Goal: Obtain resource: Download file/media

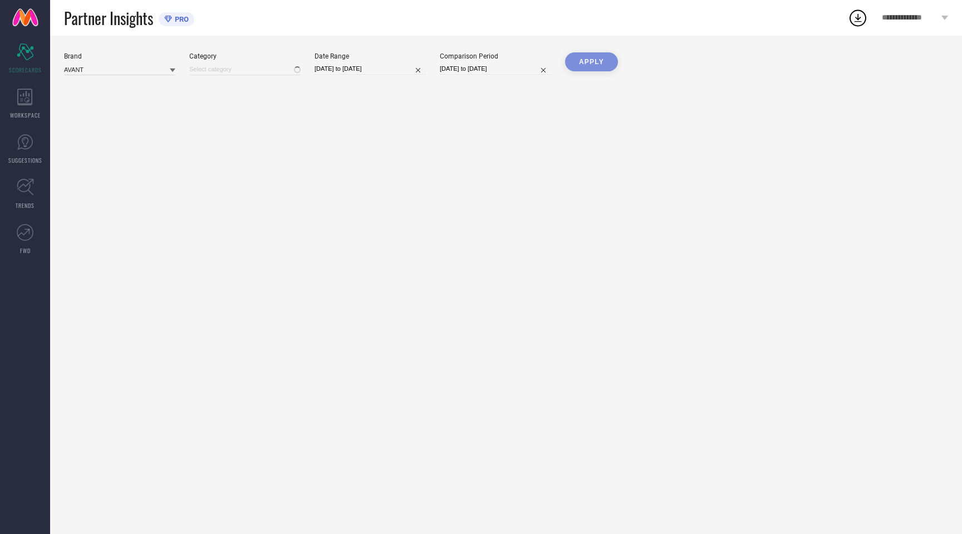
type input "All"
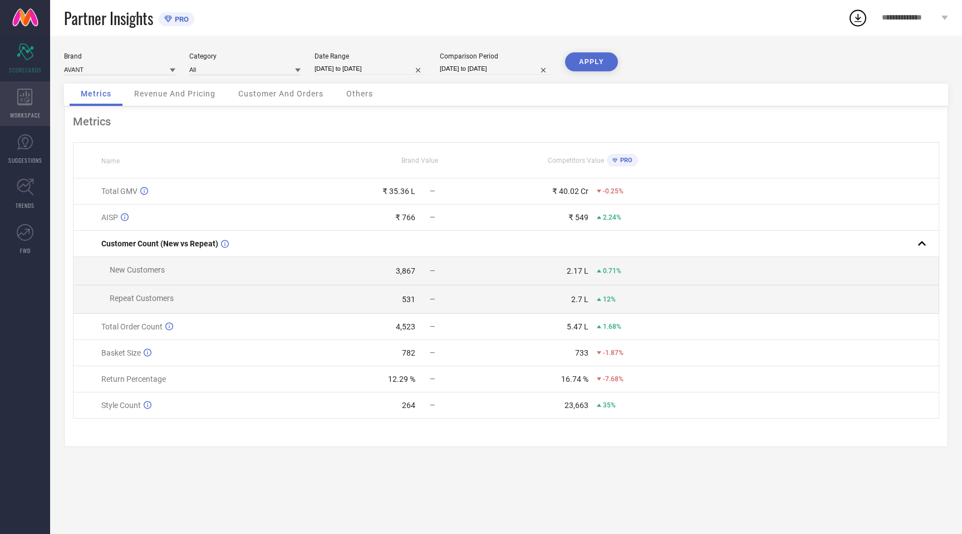
click at [32, 102] on icon at bounding box center [25, 97] width 16 height 17
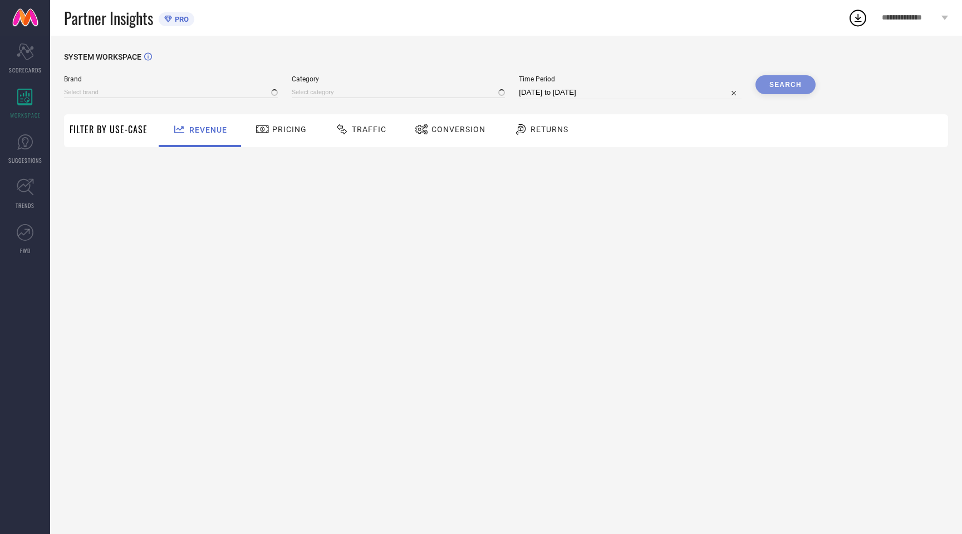
type input "AVANT"
type input "All"
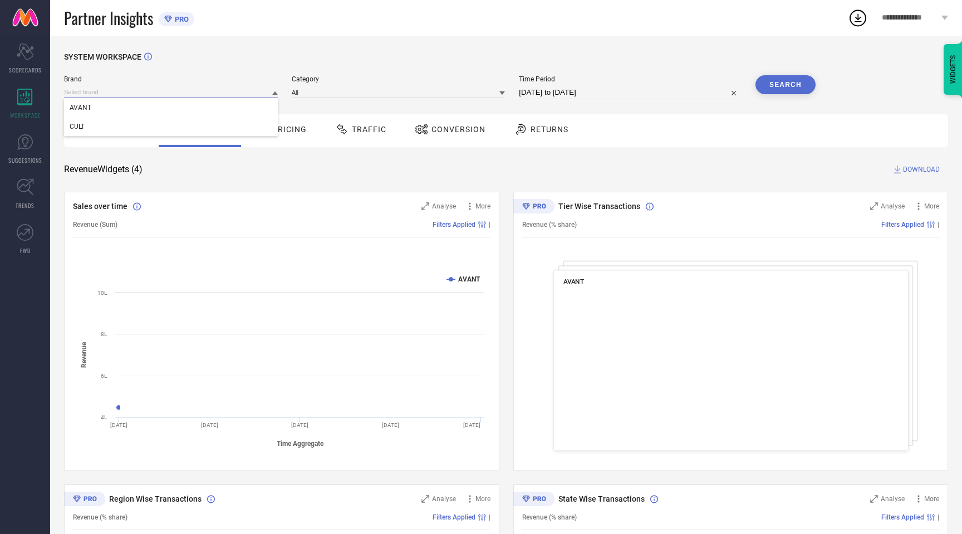
click at [173, 94] on input at bounding box center [171, 92] width 214 height 12
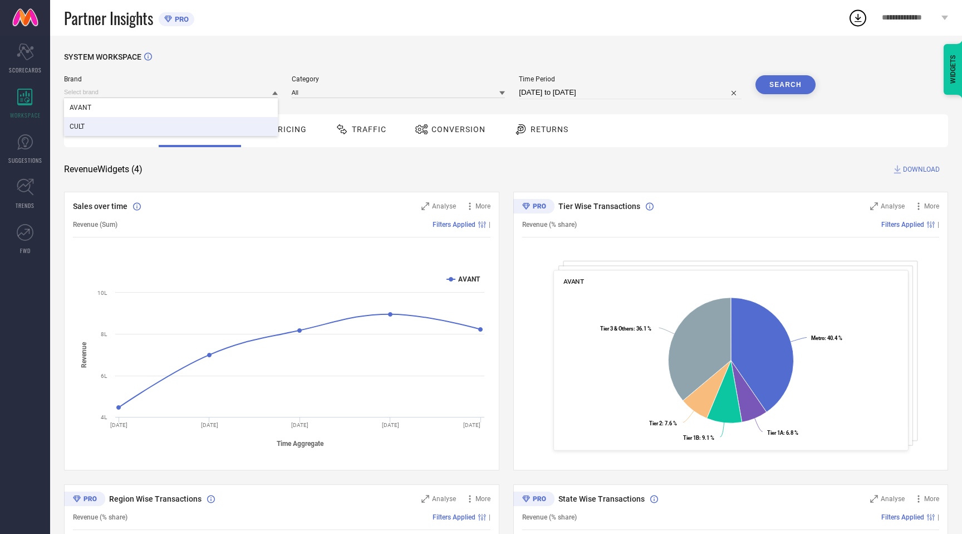
click at [133, 121] on div "CULT" at bounding box center [171, 126] width 214 height 19
click at [407, 94] on input at bounding box center [399, 92] width 214 height 12
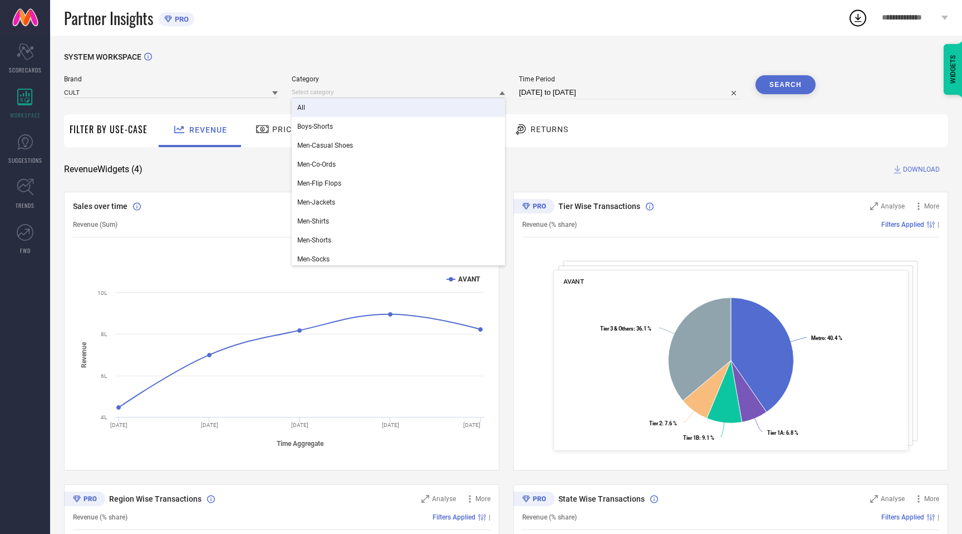
click at [326, 111] on div "All" at bounding box center [399, 107] width 214 height 19
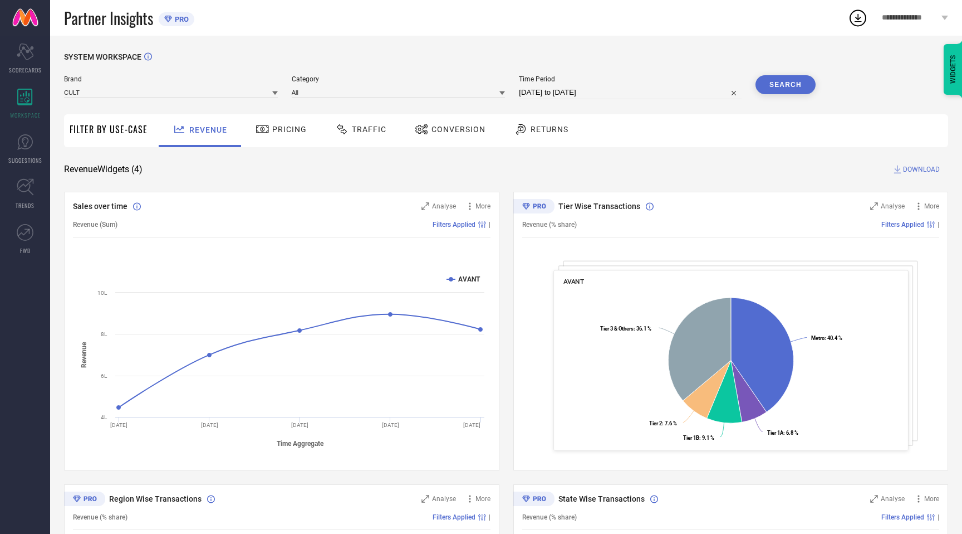
select select "6"
select select "2025"
select select "7"
select select "2025"
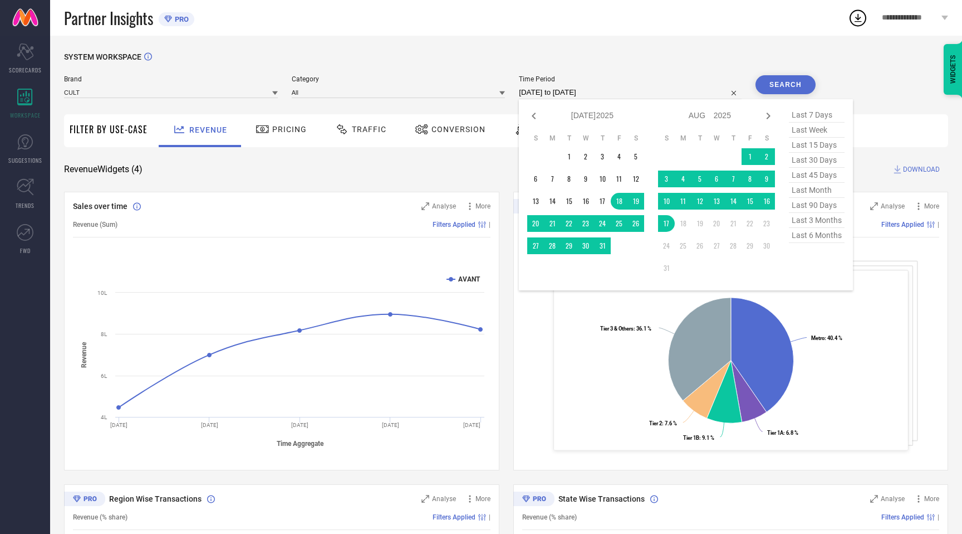
click at [570, 97] on input "[DATE] to [DATE]" at bounding box center [630, 92] width 223 height 13
click at [536, 114] on icon at bounding box center [534, 115] width 4 height 7
select select "5"
select select "2025"
select select "6"
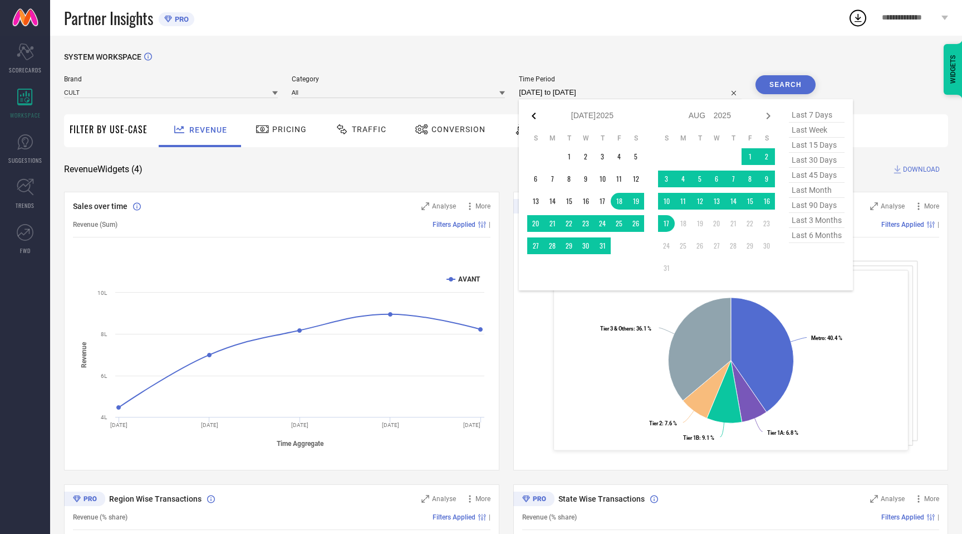
select select "2025"
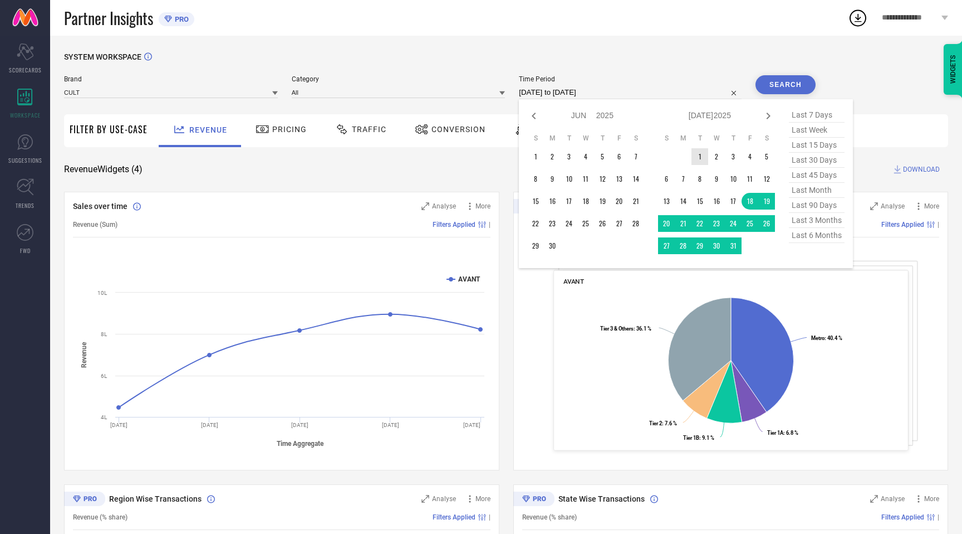
type input "After [DATE]"
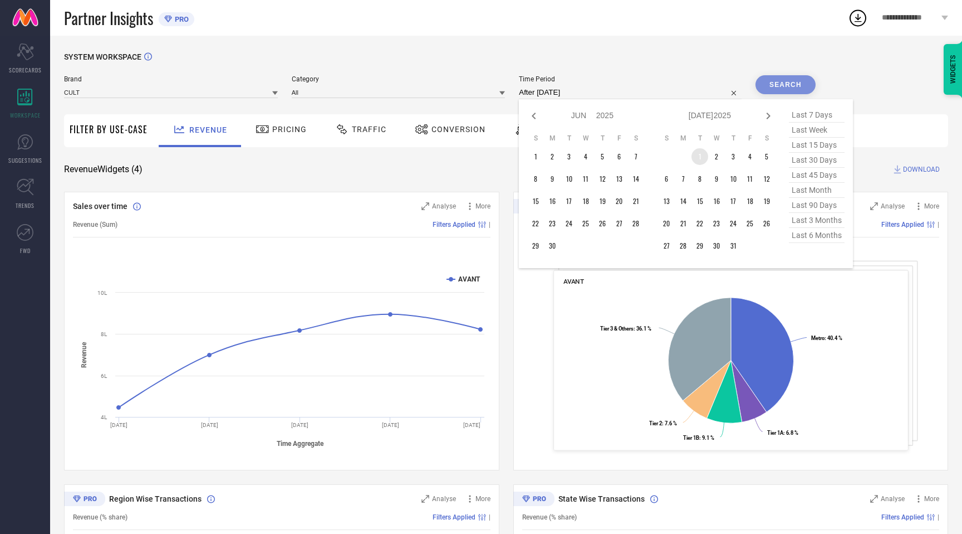
click at [702, 156] on td "1" at bounding box center [700, 156] width 17 height 17
click at [774, 117] on icon at bounding box center [768, 115] width 13 height 13
select select "6"
select select "2025"
select select "7"
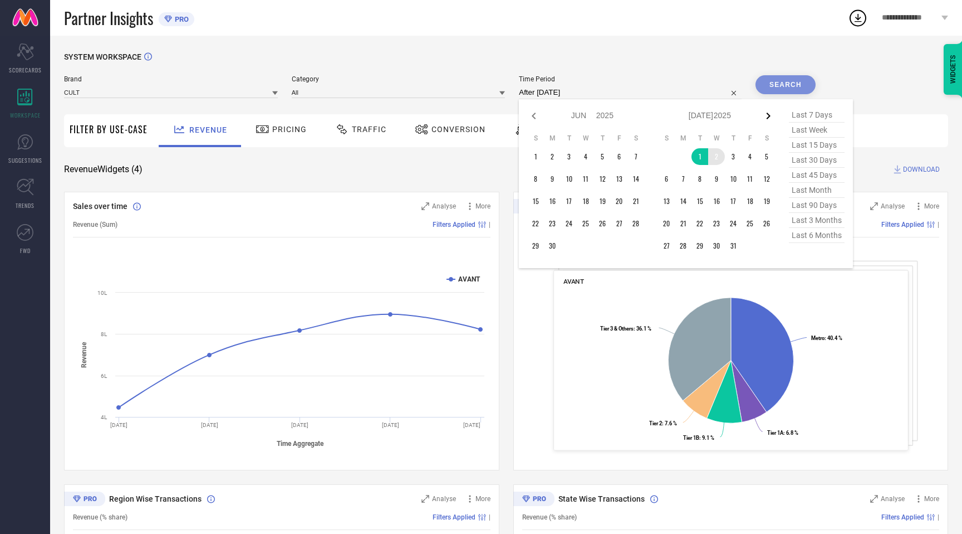
select select "2025"
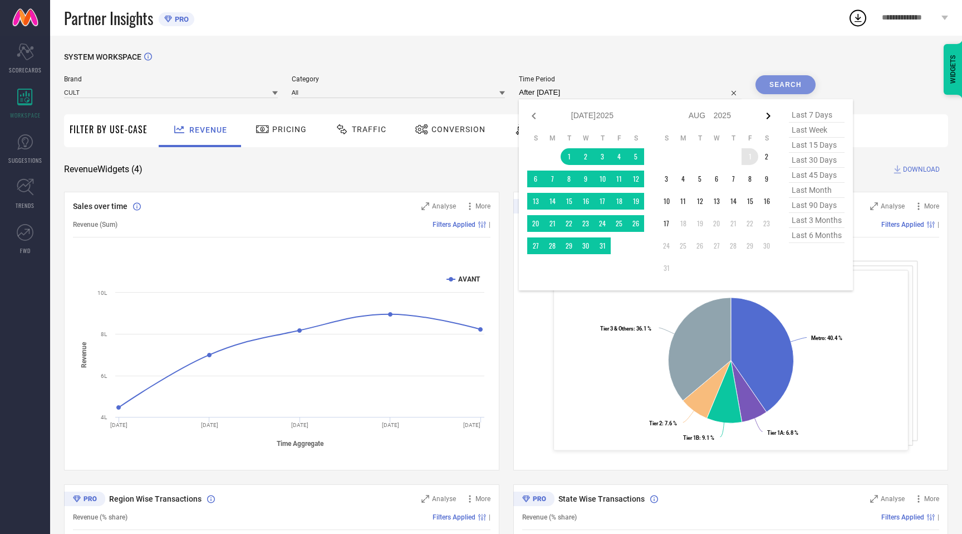
click at [771, 115] on icon at bounding box center [769, 115] width 4 height 7
select select "7"
select select "2025"
select select "8"
select select "2025"
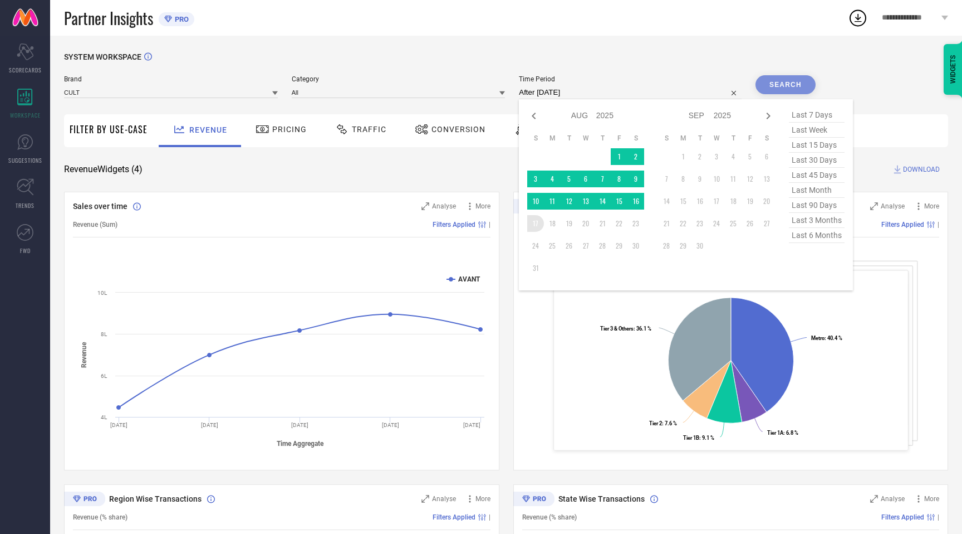
type input "[DATE] to [DATE]"
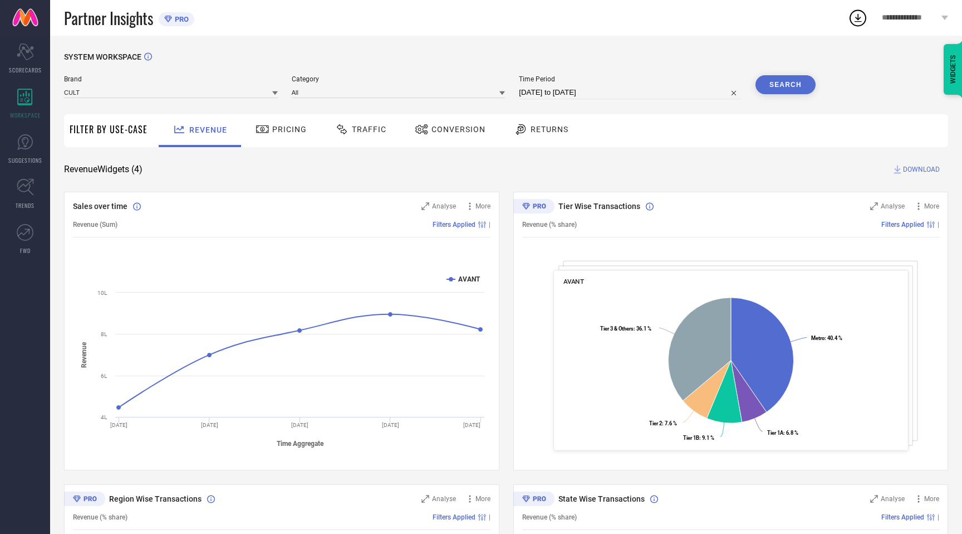
click at [801, 83] on button "Search" at bounding box center [786, 84] width 60 height 19
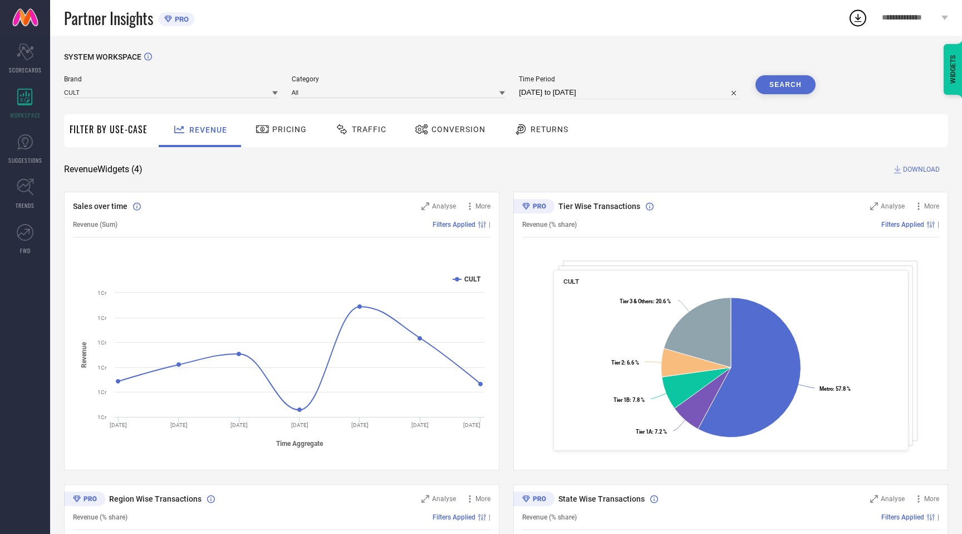
click at [367, 132] on span "Traffic" at bounding box center [369, 129] width 35 height 9
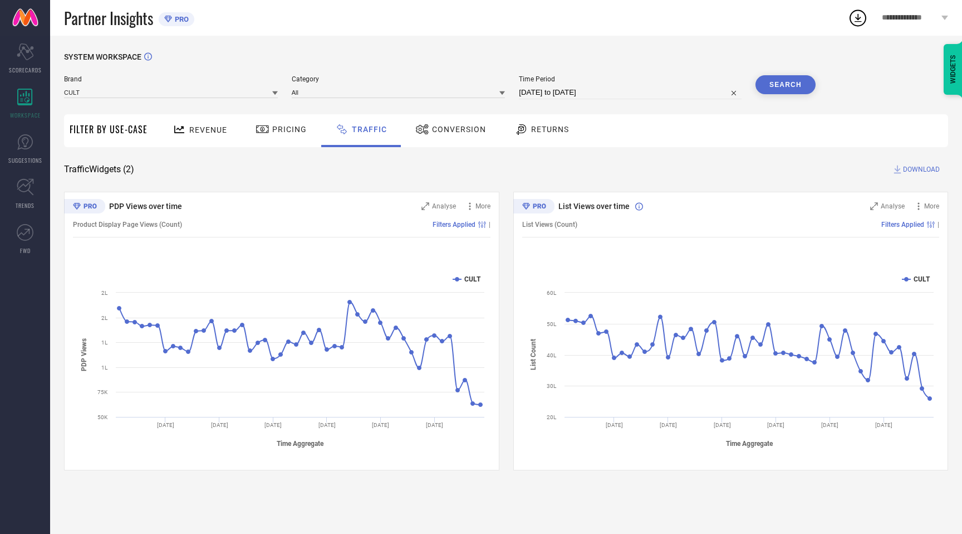
click at [922, 168] on span "DOWNLOAD" at bounding box center [921, 169] width 37 height 11
click at [270, 95] on input at bounding box center [171, 92] width 214 height 12
click at [136, 130] on div "AVANT" at bounding box center [171, 126] width 214 height 19
click at [310, 49] on div "SYSTEM WORKSPACE Brand AVANT Category Time Period [DATE] to [DATE] Search Filte…" at bounding box center [506, 285] width 912 height 498
click at [317, 94] on input at bounding box center [399, 92] width 214 height 12
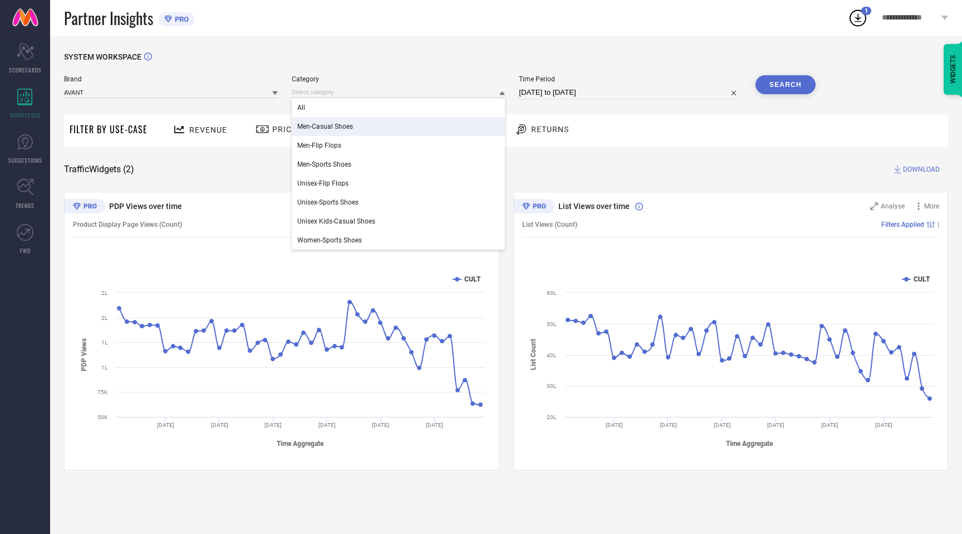
click at [319, 109] on div "All" at bounding box center [399, 107] width 214 height 19
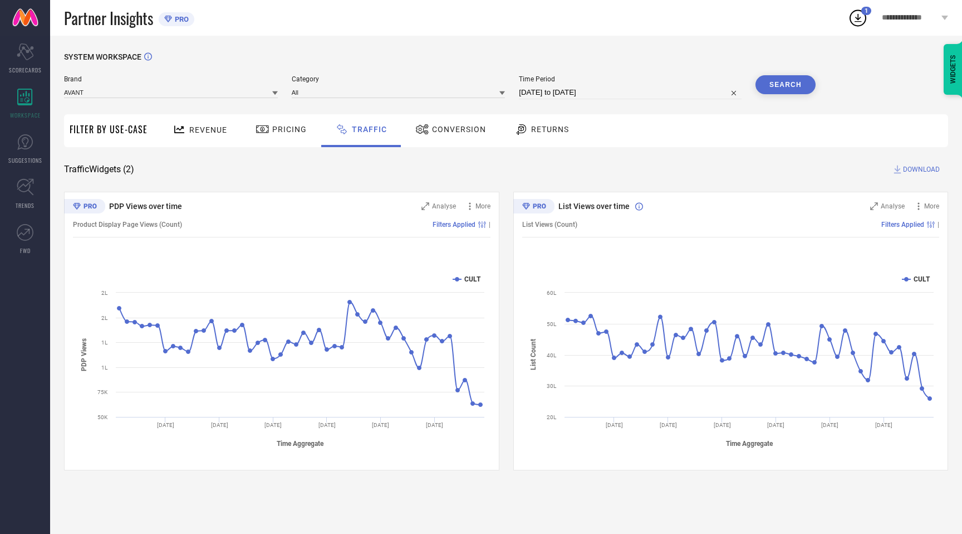
click at [791, 87] on button "Search" at bounding box center [786, 84] width 60 height 19
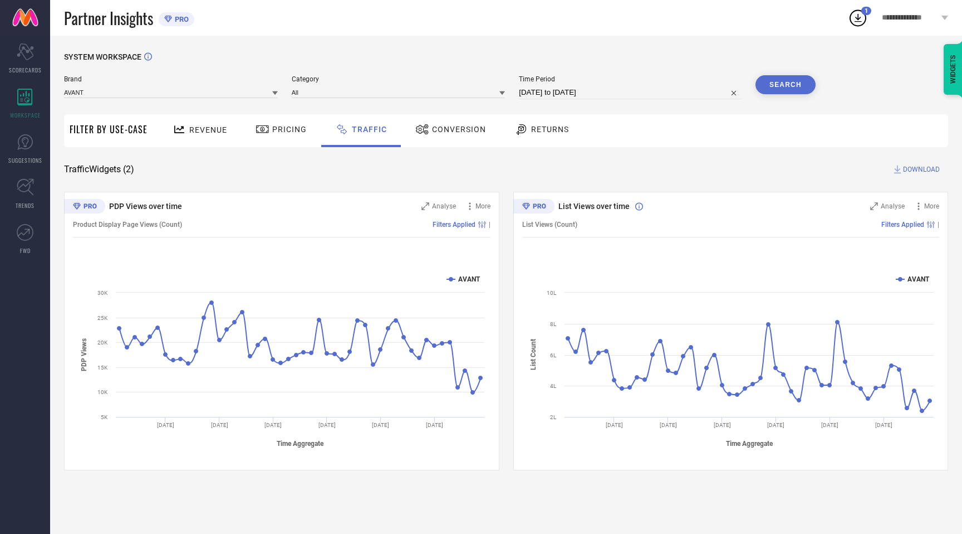
select select "6"
select select "2025"
select select "7"
select select "2025"
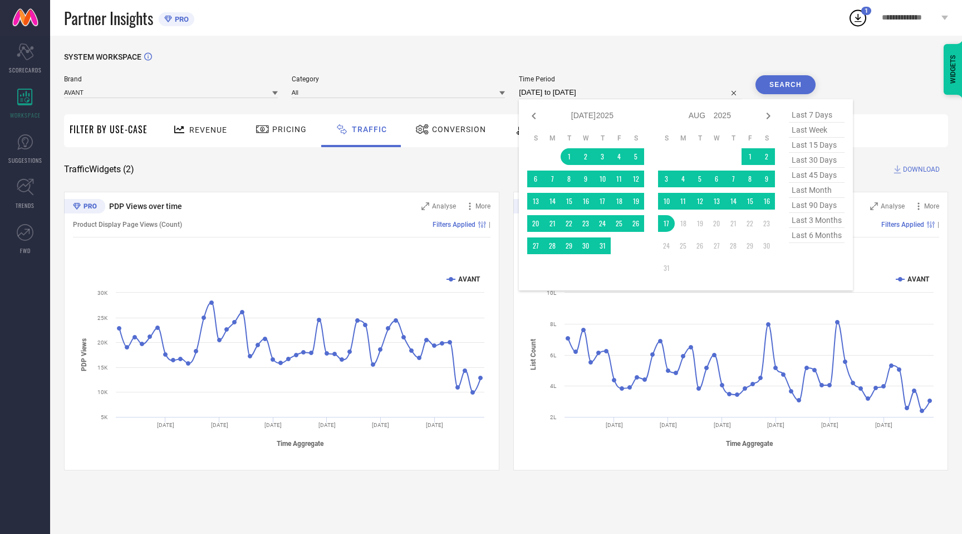
click at [539, 87] on input "[DATE] to [DATE]" at bounding box center [630, 92] width 223 height 13
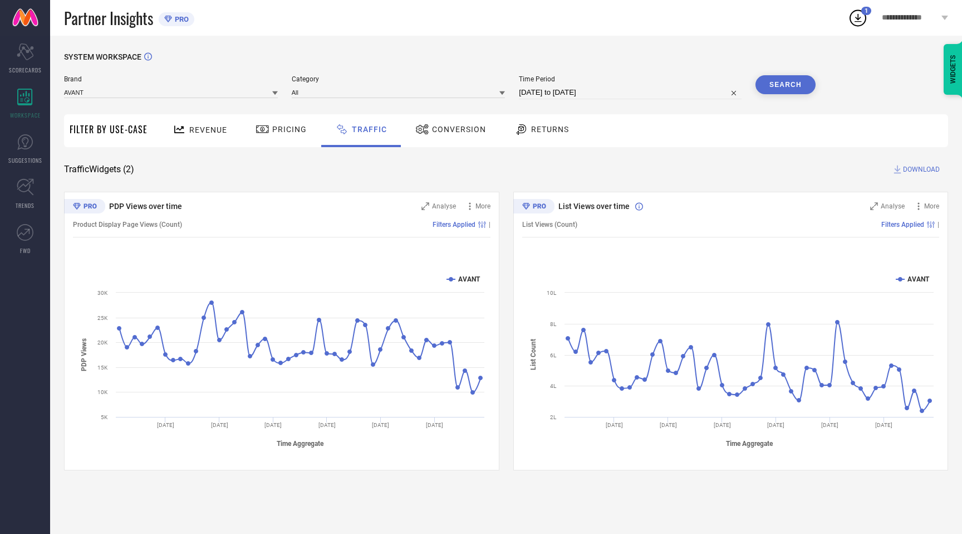
click at [794, 80] on button "Search" at bounding box center [786, 84] width 60 height 19
click at [920, 170] on span "DOWNLOAD" at bounding box center [921, 169] width 37 height 11
click at [858, 25] on icon at bounding box center [858, 18] width 20 height 20
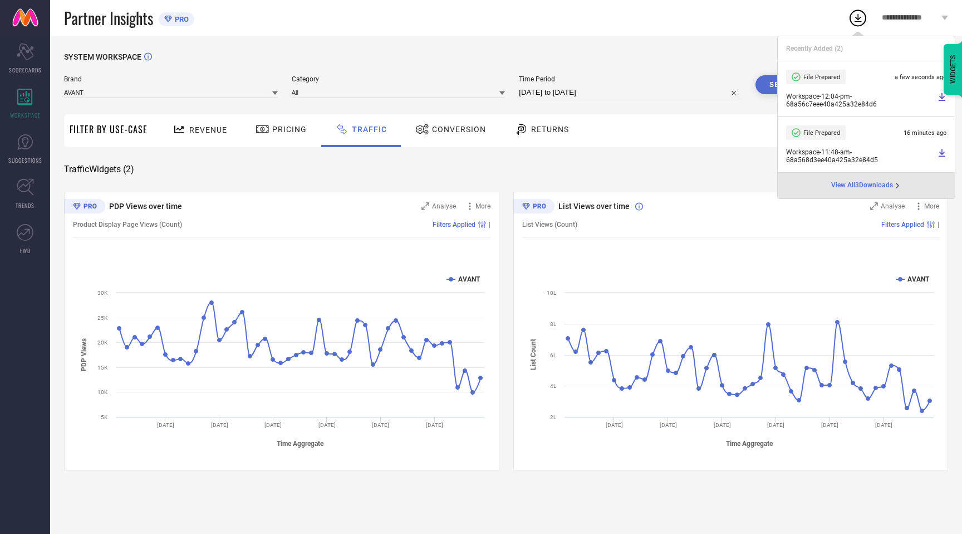
click at [815, 12] on div "Partner Insights PRO" at bounding box center [456, 18] width 784 height 36
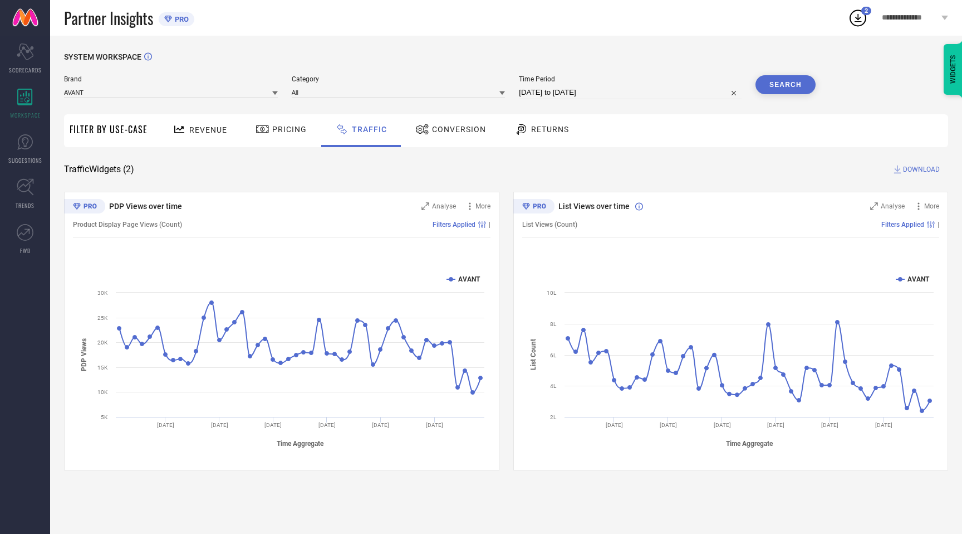
click at [857, 17] on icon at bounding box center [858, 18] width 20 height 20
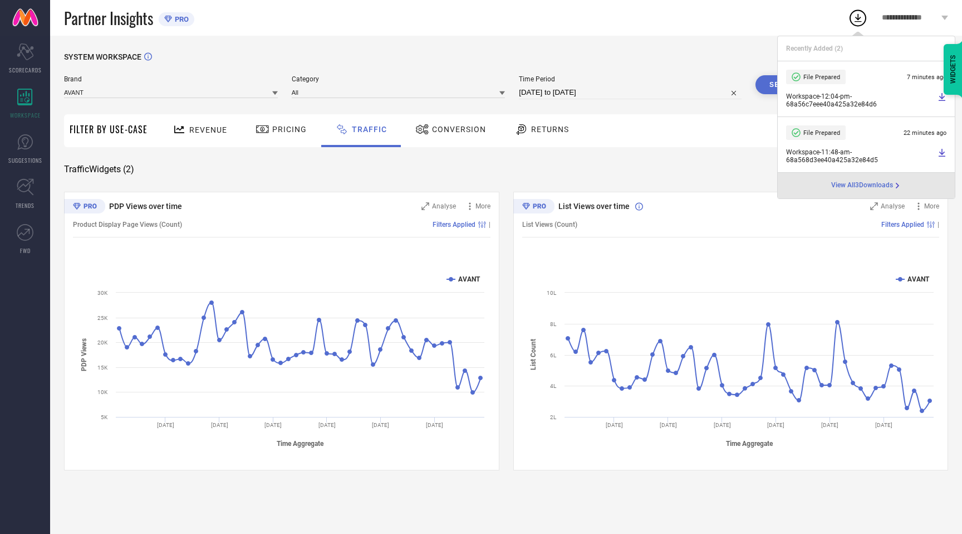
click at [942, 95] on icon at bounding box center [942, 97] width 7 height 8
